Goal: Task Accomplishment & Management: Complete application form

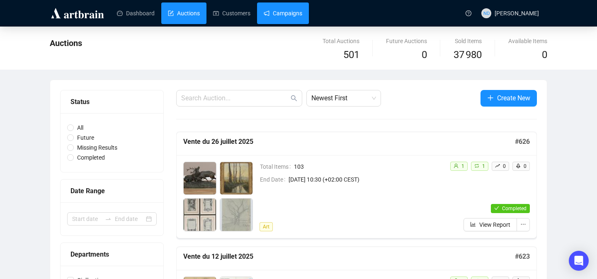
click at [290, 13] on link "Campaigns" at bounding box center [283, 13] width 39 height 22
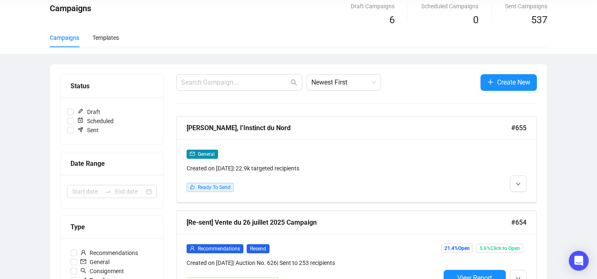
scroll to position [37, 0]
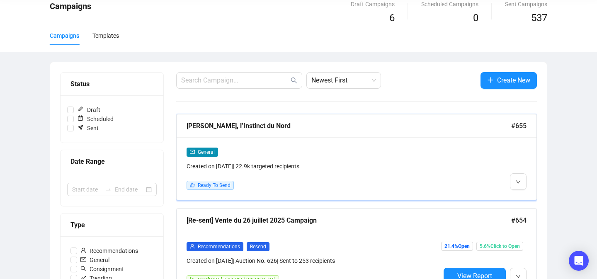
click at [515, 199] on div "General Created on Aug 22, 2025 | 22.9k targeted recipients Ready To Send" at bounding box center [357, 168] width 360 height 63
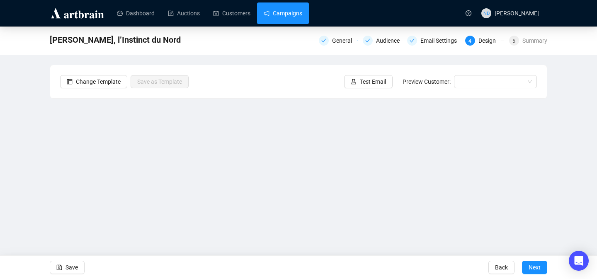
click at [302, 13] on link "Campaigns" at bounding box center [283, 13] width 39 height 22
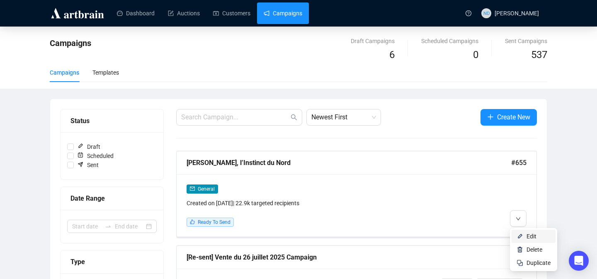
click at [521, 232] on li "Edit" at bounding box center [534, 236] width 44 height 13
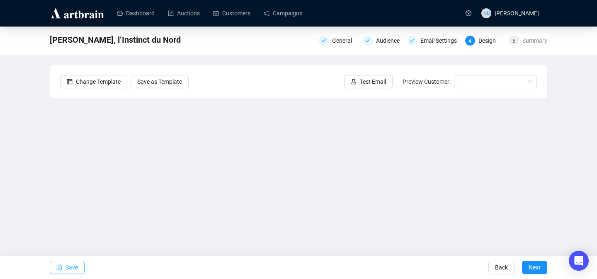
click at [75, 269] on span "Save" at bounding box center [72, 267] width 12 height 23
click at [64, 269] on button "Save" at bounding box center [67, 267] width 35 height 13
click at [63, 267] on button "Save" at bounding box center [67, 267] width 35 height 13
click at [53, 275] on div "Save" at bounding box center [67, 267] width 35 height 23
click at [65, 267] on button "Save" at bounding box center [67, 267] width 35 height 13
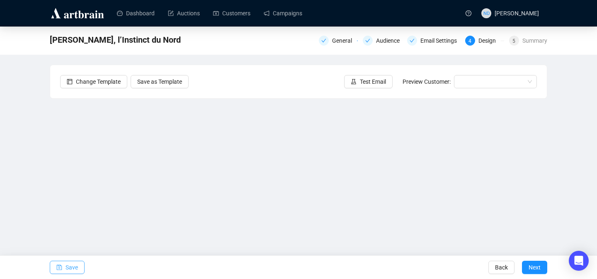
click at [58, 266] on icon "save" at bounding box center [59, 268] width 6 height 6
click at [70, 265] on span "Save" at bounding box center [72, 267] width 12 height 23
click at [76, 270] on span "Save" at bounding box center [72, 267] width 12 height 23
click at [71, 267] on span "Save" at bounding box center [72, 267] width 12 height 23
click at [72, 267] on span "Save" at bounding box center [72, 267] width 12 height 23
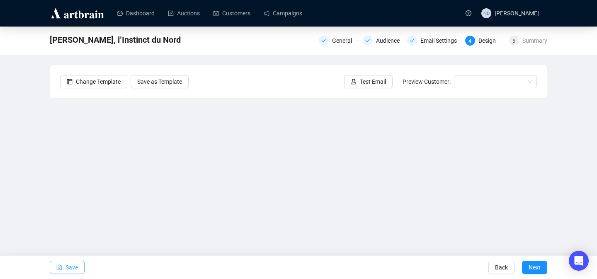
click at [74, 272] on span "Save" at bounding box center [72, 267] width 12 height 23
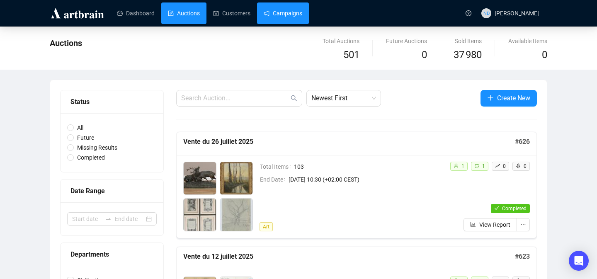
click at [283, 18] on link "Campaigns" at bounding box center [283, 13] width 39 height 22
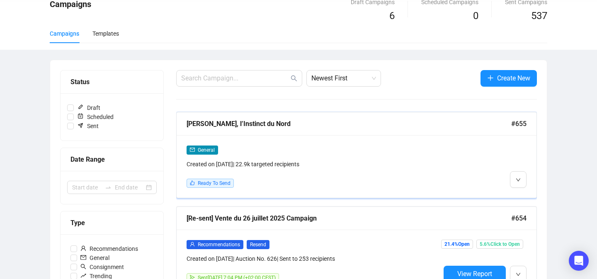
scroll to position [38, 0]
